Goal: Information Seeking & Learning: Check status

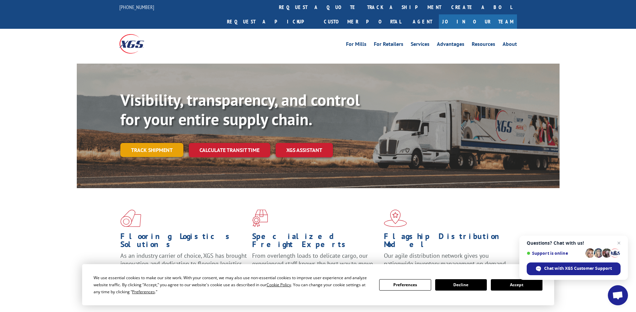
click at [167, 143] on link "Track shipment" at bounding box center [151, 150] width 63 height 14
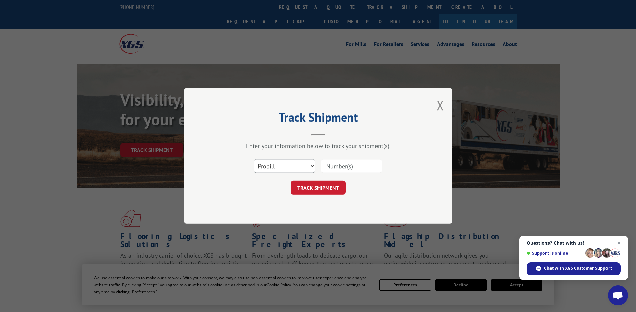
click at [312, 165] on select "Select category... Probill BOL PO" at bounding box center [285, 167] width 62 height 14
select select "bol"
click at [254, 160] on select "Select category... Probill BOL PO" at bounding box center [285, 167] width 62 height 14
click at [329, 166] on input at bounding box center [352, 167] width 62 height 14
type input "5642143"
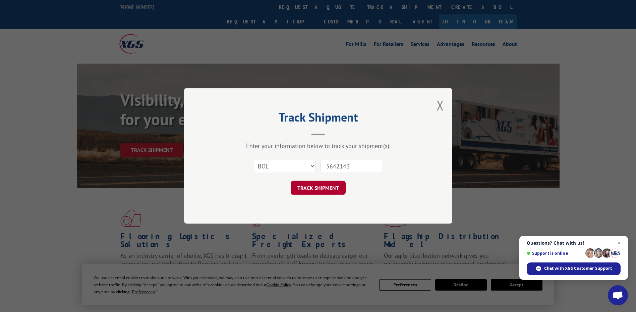
click at [330, 190] on button "TRACK SHIPMENT" at bounding box center [318, 188] width 55 height 14
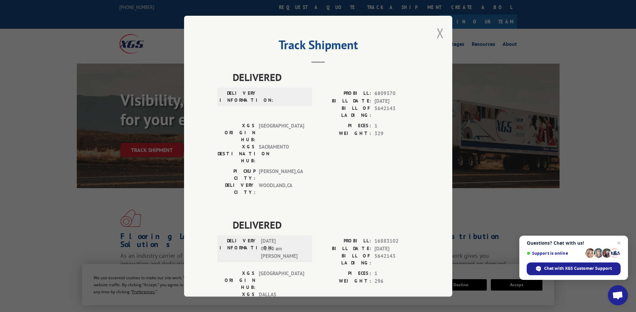
click at [437, 34] on button "Close modal" at bounding box center [440, 33] width 7 height 18
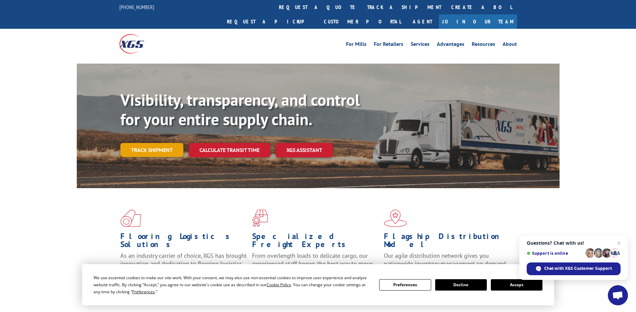
click at [154, 143] on link "Track shipment" at bounding box center [151, 150] width 63 height 14
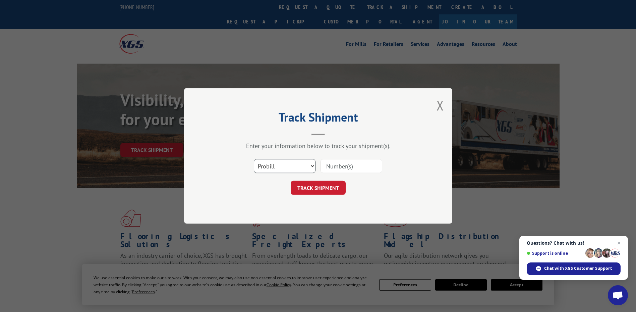
click at [309, 166] on select "Select category... Probill BOL PO" at bounding box center [285, 167] width 62 height 14
select select "bol"
click at [254, 160] on select "Select category... Probill BOL PO" at bounding box center [285, 167] width 62 height 14
click at [328, 163] on input at bounding box center [352, 167] width 62 height 14
type input "17524256"
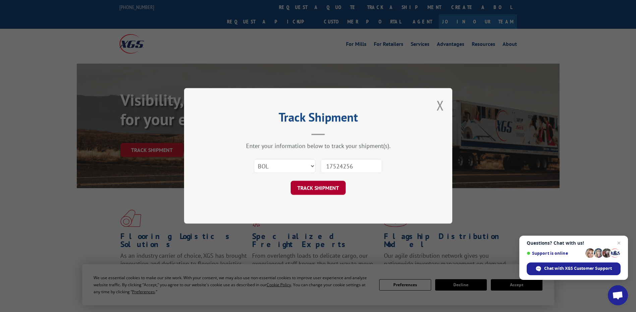
click at [321, 186] on button "TRACK SHIPMENT" at bounding box center [318, 188] width 55 height 14
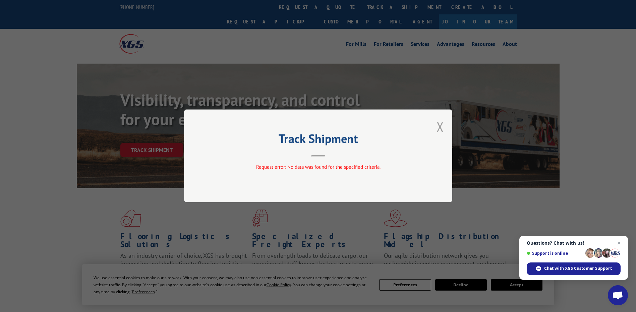
click at [439, 127] on button "Close modal" at bounding box center [440, 127] width 7 height 18
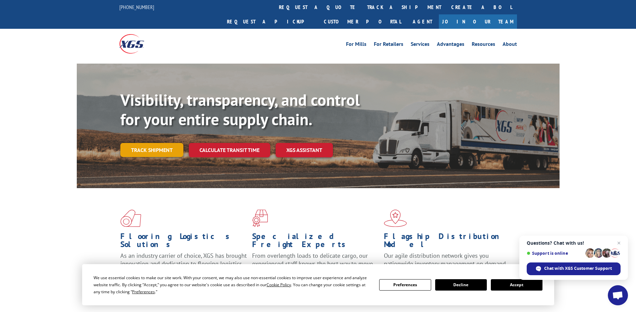
click at [153, 143] on link "Track shipment" at bounding box center [151, 150] width 63 height 14
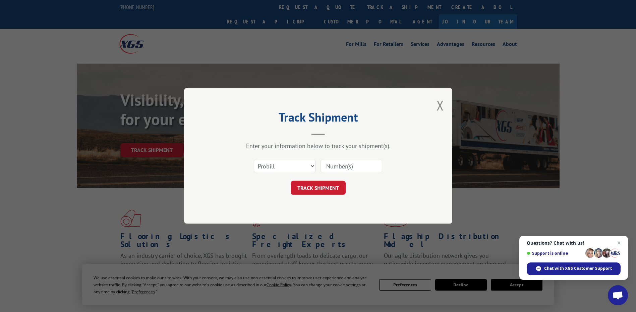
click at [334, 166] on input at bounding box center [352, 167] width 62 height 14
type input "17524256"
click at [315, 189] on button "TRACK SHIPMENT" at bounding box center [318, 188] width 55 height 14
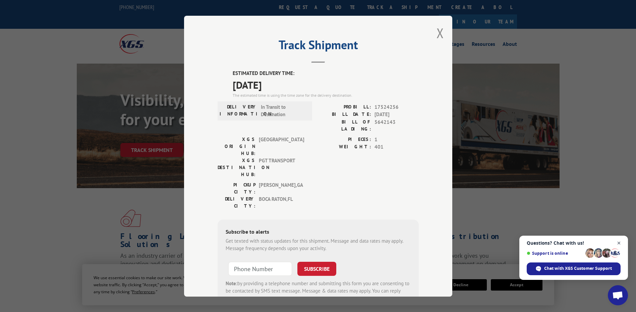
click at [617, 243] on span "Close chat" at bounding box center [619, 243] width 8 height 8
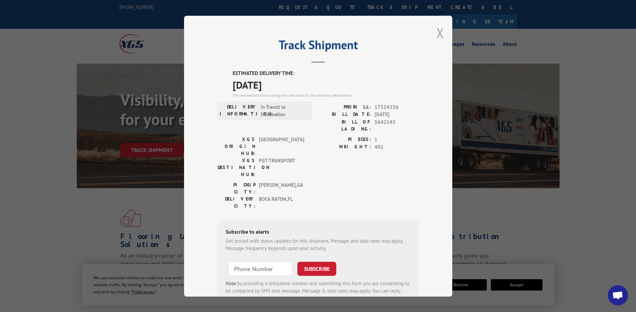
click at [440, 29] on button "Close modal" at bounding box center [440, 33] width 7 height 18
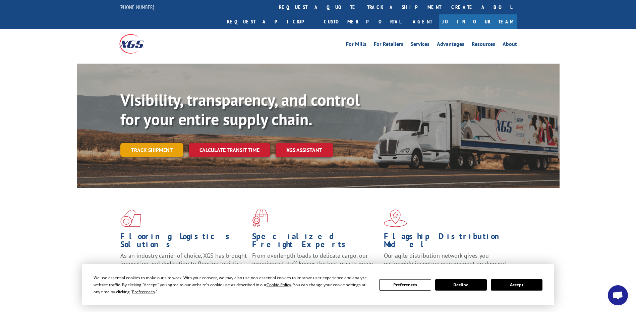
click at [163, 143] on link "Track shipment" at bounding box center [151, 150] width 63 height 14
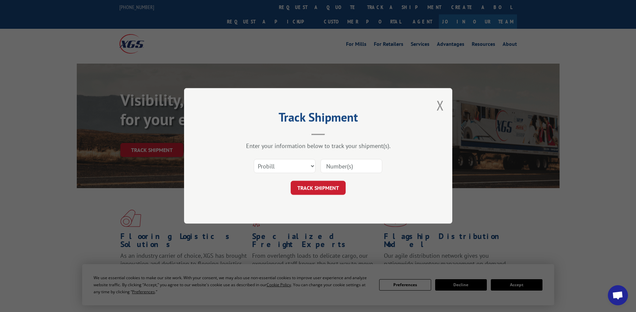
click at [330, 167] on input at bounding box center [352, 167] width 62 height 14
click at [313, 164] on select "Select category... Probill BOL PO" at bounding box center [285, 167] width 62 height 14
select select "bol"
click at [254, 160] on select "Select category... Probill BOL PO" at bounding box center [285, 167] width 62 height 14
click at [333, 170] on input at bounding box center [352, 167] width 62 height 14
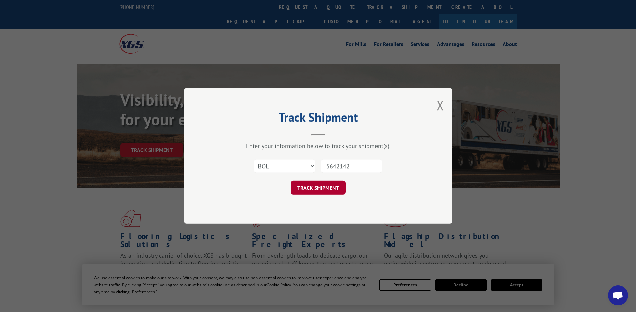
type input "5642142"
click at [331, 185] on button "TRACK SHIPMENT" at bounding box center [318, 188] width 55 height 14
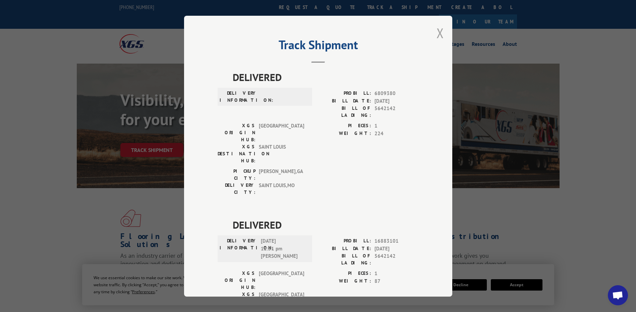
click at [439, 34] on button "Close modal" at bounding box center [440, 33] width 7 height 18
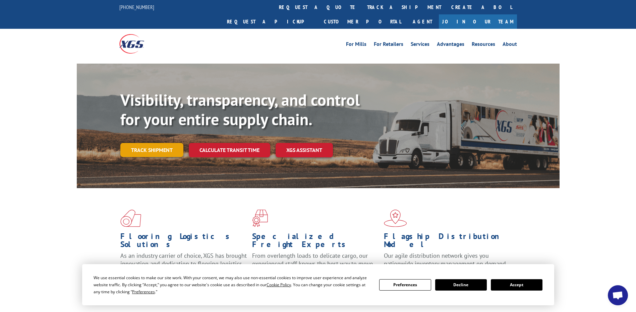
click at [160, 143] on link "Track shipment" at bounding box center [151, 150] width 63 height 14
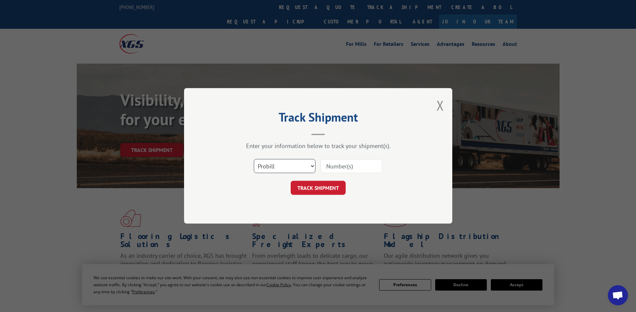
click at [312, 165] on select "Select category... Probill BOL PO" at bounding box center [285, 167] width 62 height 14
select select "bol"
click at [254, 160] on select "Select category... Probill BOL PO" at bounding box center [285, 167] width 62 height 14
click at [329, 168] on input at bounding box center [352, 167] width 62 height 14
type input "5642132"
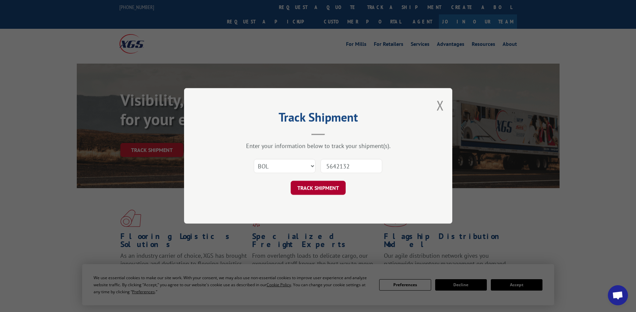
click at [326, 187] on button "TRACK SHIPMENT" at bounding box center [318, 188] width 55 height 14
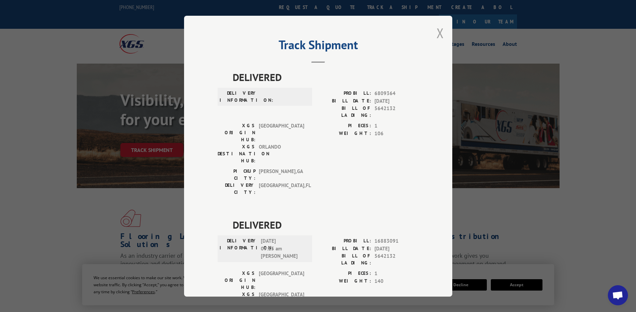
click at [437, 30] on button "Close modal" at bounding box center [440, 33] width 7 height 18
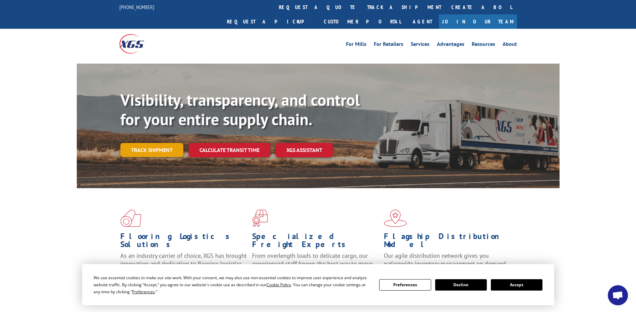
click at [163, 143] on link "Track shipment" at bounding box center [151, 150] width 63 height 14
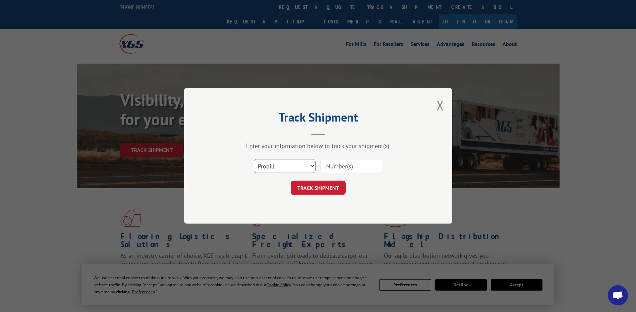
click at [314, 166] on select "Select category... Probill BOL PO" at bounding box center [285, 167] width 62 height 14
click at [337, 165] on input at bounding box center [352, 167] width 62 height 14
type input "6"
type input "5642132"
click at [327, 190] on button "TRACK SHIPMENT" at bounding box center [318, 188] width 55 height 14
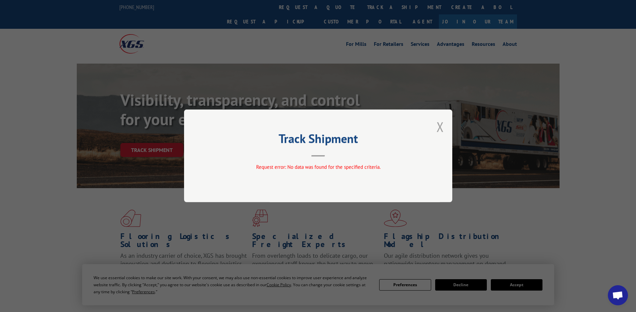
click at [438, 126] on button "Close modal" at bounding box center [440, 127] width 7 height 18
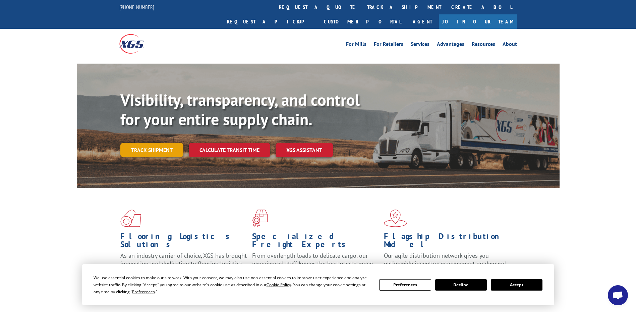
click at [165, 143] on link "Track shipment" at bounding box center [151, 150] width 63 height 14
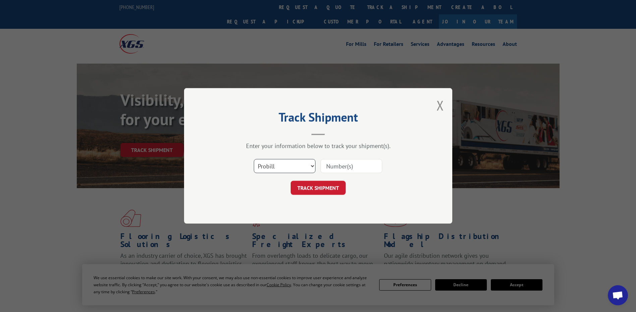
click at [312, 169] on select "Select category... Probill BOL PO" at bounding box center [285, 167] width 62 height 14
select select "bol"
click at [254, 160] on select "Select category... Probill BOL PO" at bounding box center [285, 167] width 62 height 14
click at [325, 168] on input at bounding box center [352, 167] width 62 height 14
type input "5642132"
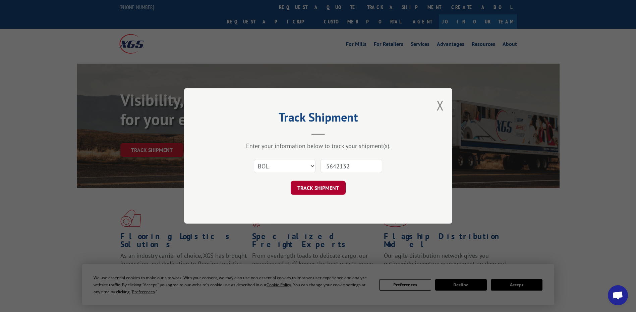
click at [324, 188] on button "TRACK SHIPMENT" at bounding box center [318, 188] width 55 height 14
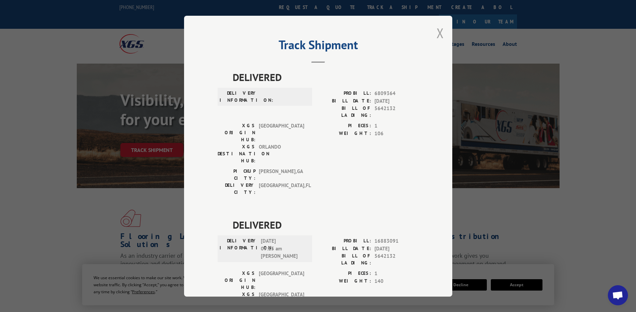
click at [437, 35] on button "Close modal" at bounding box center [440, 33] width 7 height 18
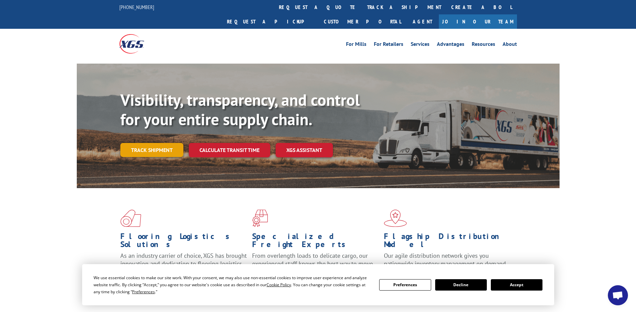
click at [140, 143] on link "Track shipment" at bounding box center [151, 150] width 63 height 14
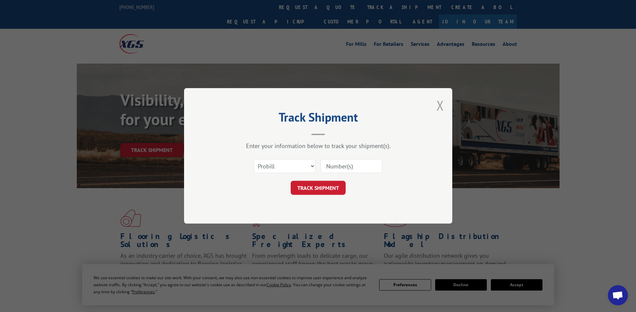
click at [441, 106] on button "Close modal" at bounding box center [440, 106] width 7 height 18
